Goal: Task Accomplishment & Management: Complete application form

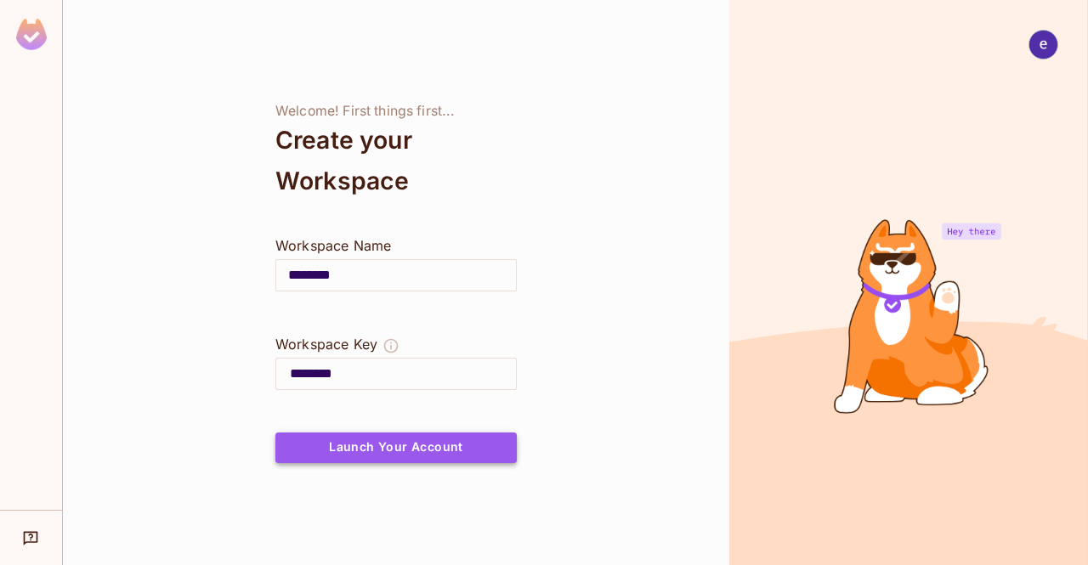
click at [392, 442] on button "Launch Your Account" at bounding box center [395, 447] width 241 height 31
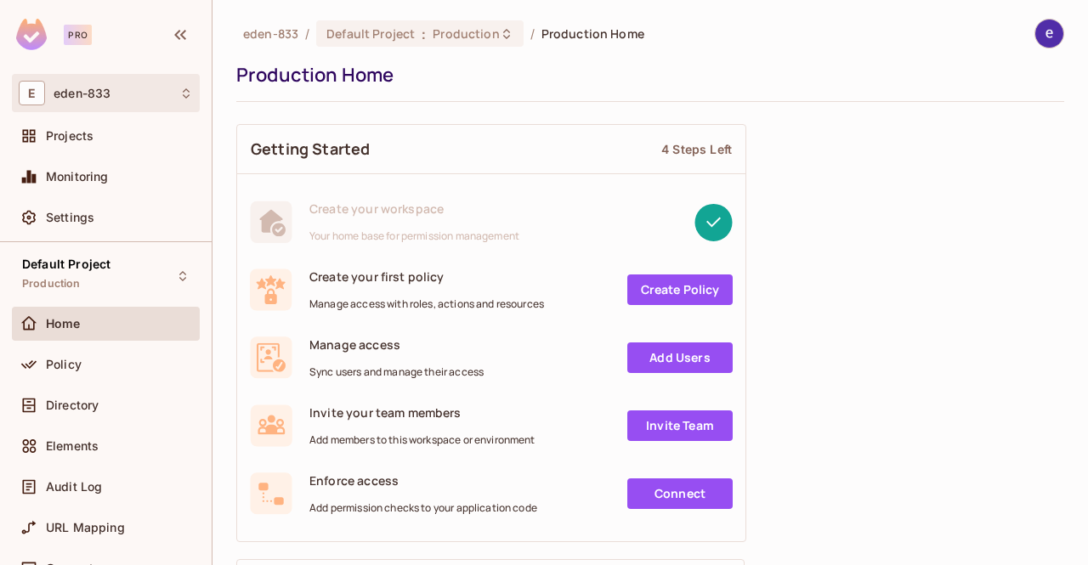
click at [170, 98] on div "E eden-833" at bounding box center [106, 93] width 174 height 25
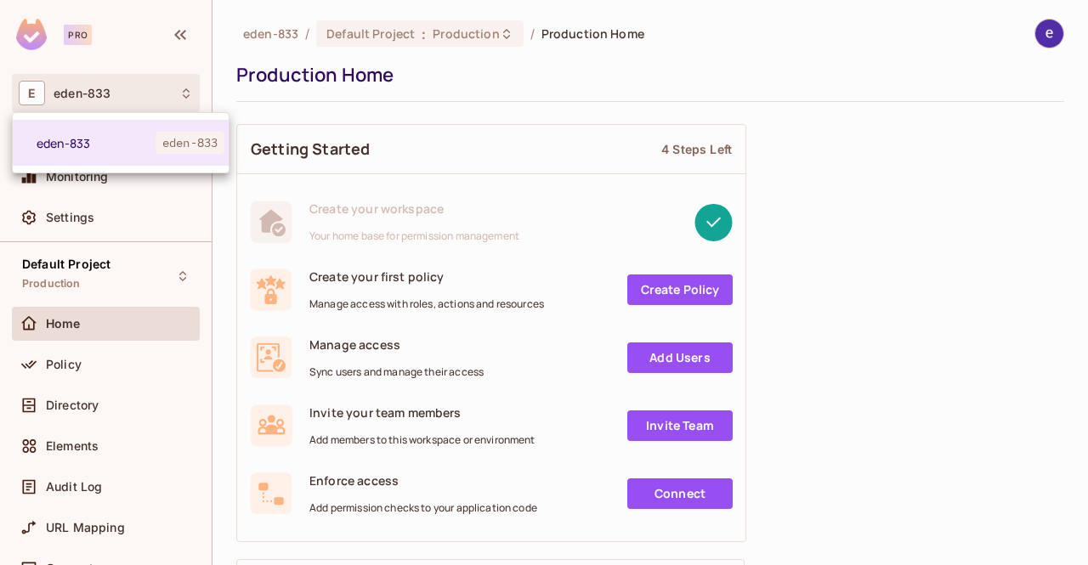
click at [167, 99] on div at bounding box center [544, 282] width 1088 height 565
